Goal: Task Accomplishment & Management: Manage account settings

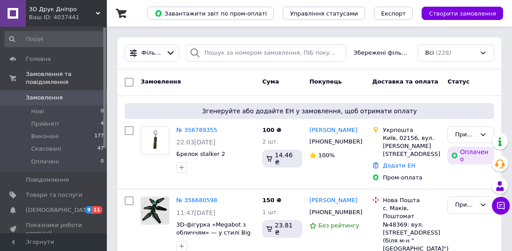
click at [192, 129] on link "№ 356789355" at bounding box center [196, 130] width 41 height 7
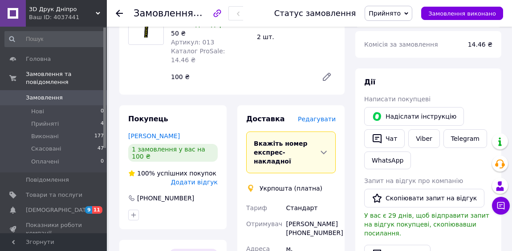
scroll to position [283, 0]
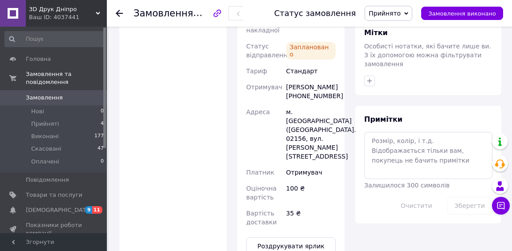
scroll to position [304, 0]
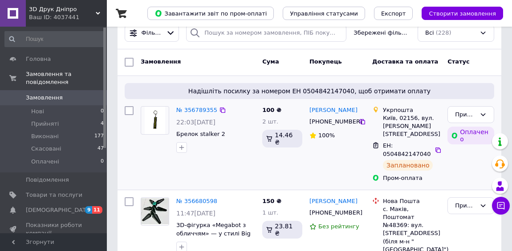
scroll to position [40, 0]
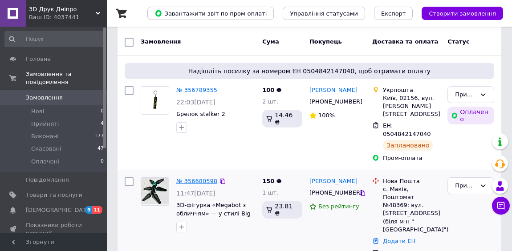
click at [187, 178] on link "№ 356680598" at bounding box center [196, 181] width 41 height 7
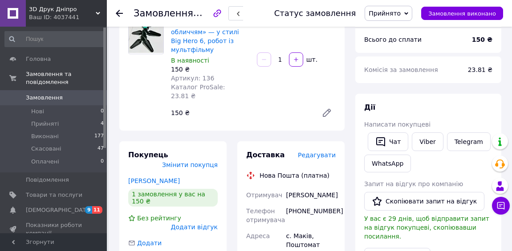
scroll to position [40, 0]
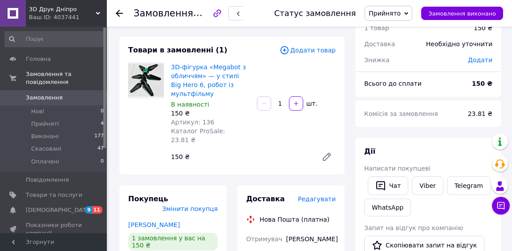
click at [326, 153] on icon at bounding box center [326, 156] width 7 height 7
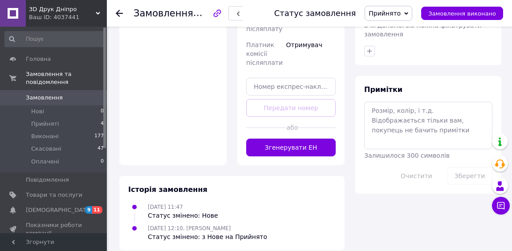
scroll to position [452, 0]
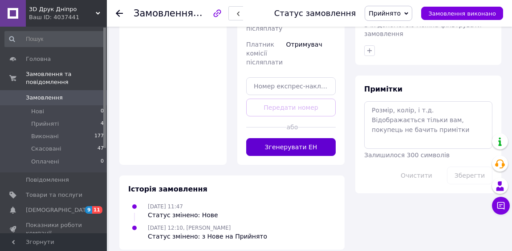
click at [270, 138] on button "Згенерувати ЕН" at bounding box center [290, 147] width 89 height 18
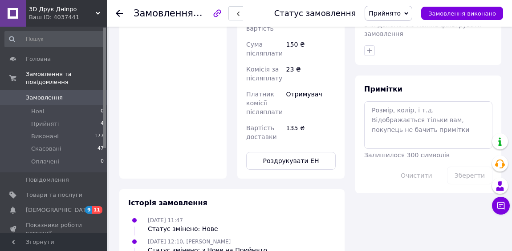
scroll to position [169, 0]
